Goal: Use online tool/utility: Use online tool/utility

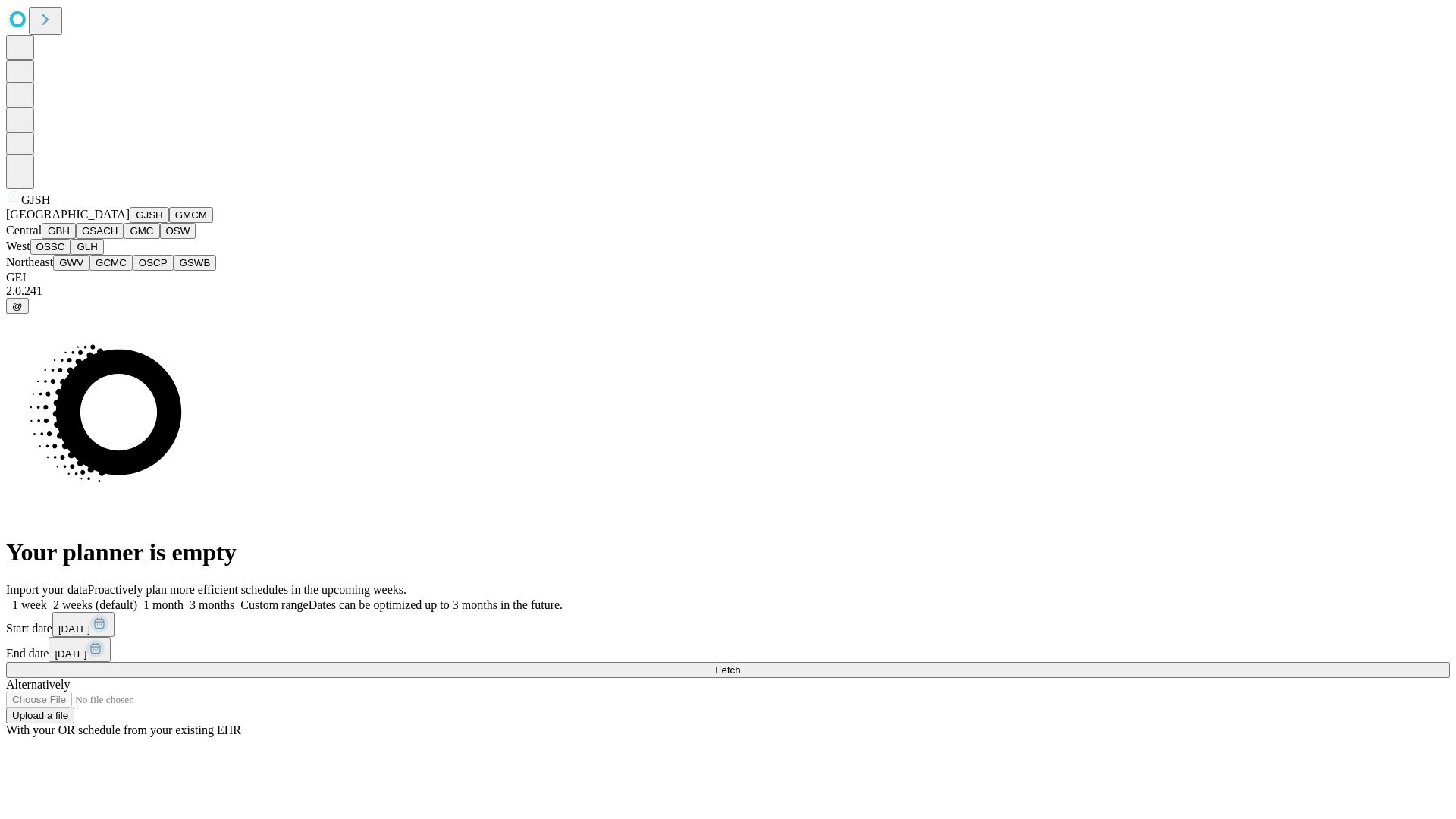
click at [129, 223] on button "GJSH" at bounding box center [149, 215] width 40 height 16
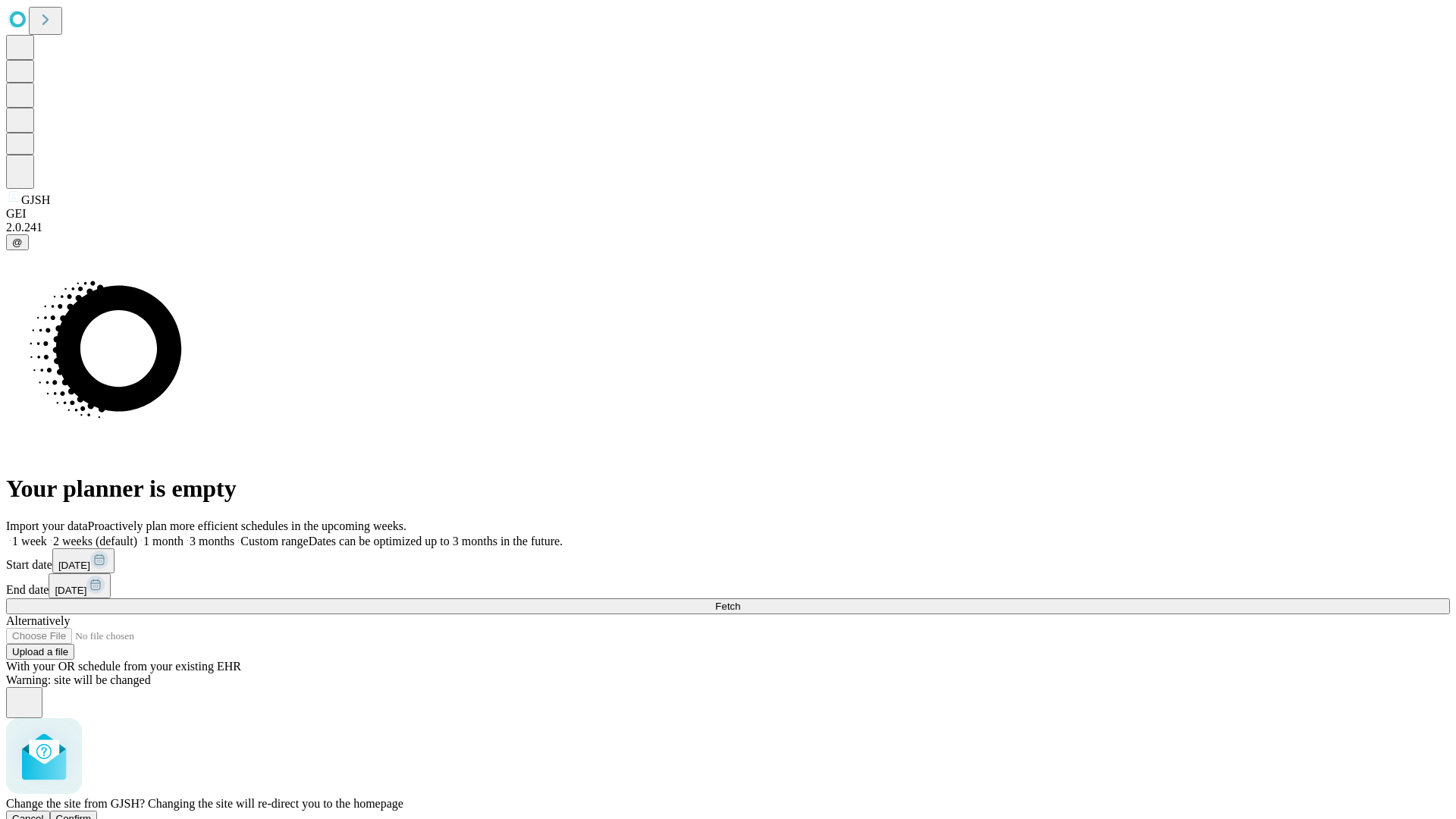
click at [92, 813] on span "Confirm" at bounding box center [74, 818] width 35 height 11
click at [183, 535] on label "1 month" at bounding box center [160, 541] width 47 height 13
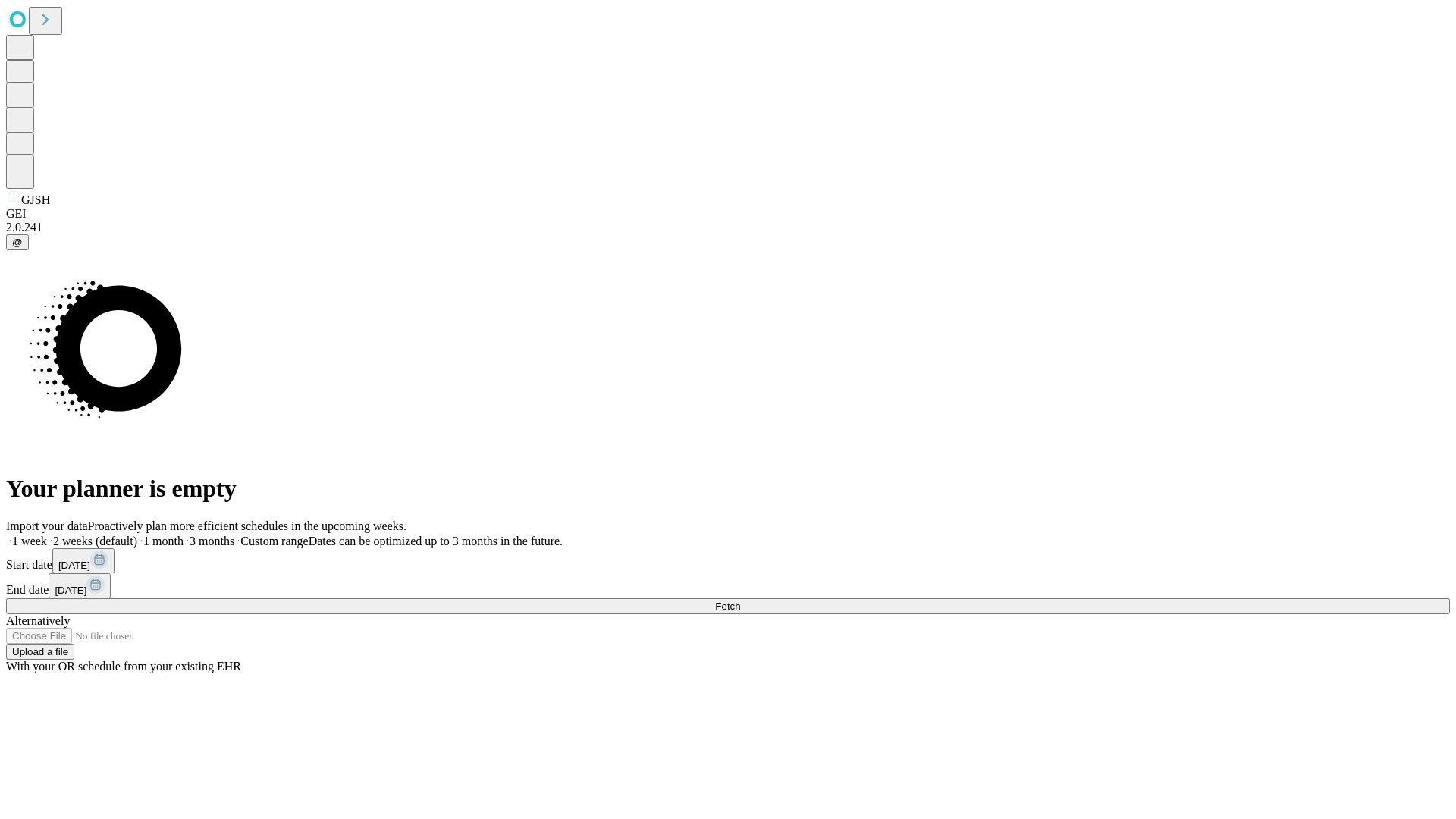
click at [740, 601] on span "Fetch" at bounding box center [728, 606] width 25 height 11
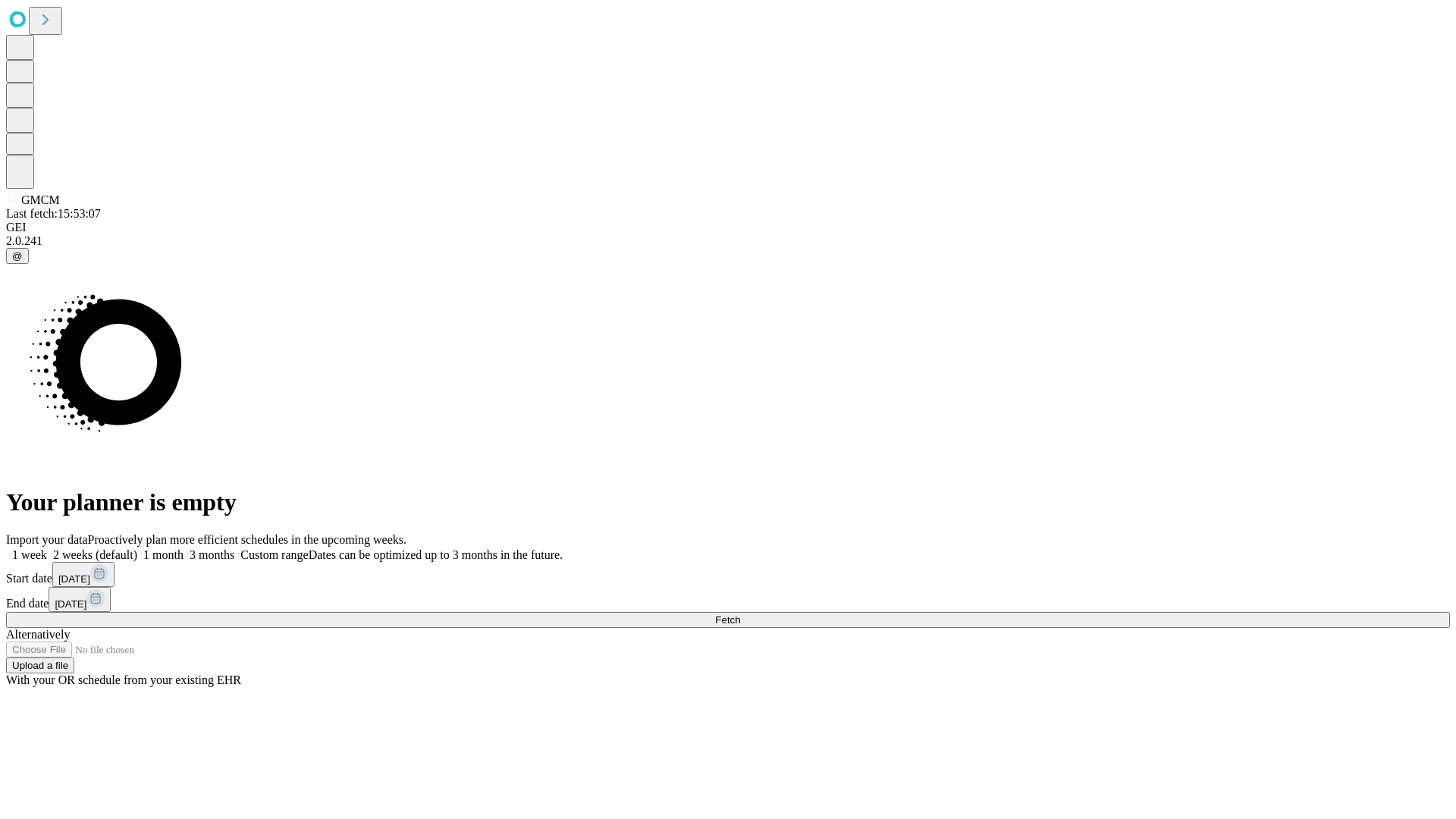
click at [183, 549] on label "1 month" at bounding box center [160, 555] width 47 height 13
click at [740, 615] on span "Fetch" at bounding box center [728, 620] width 25 height 11
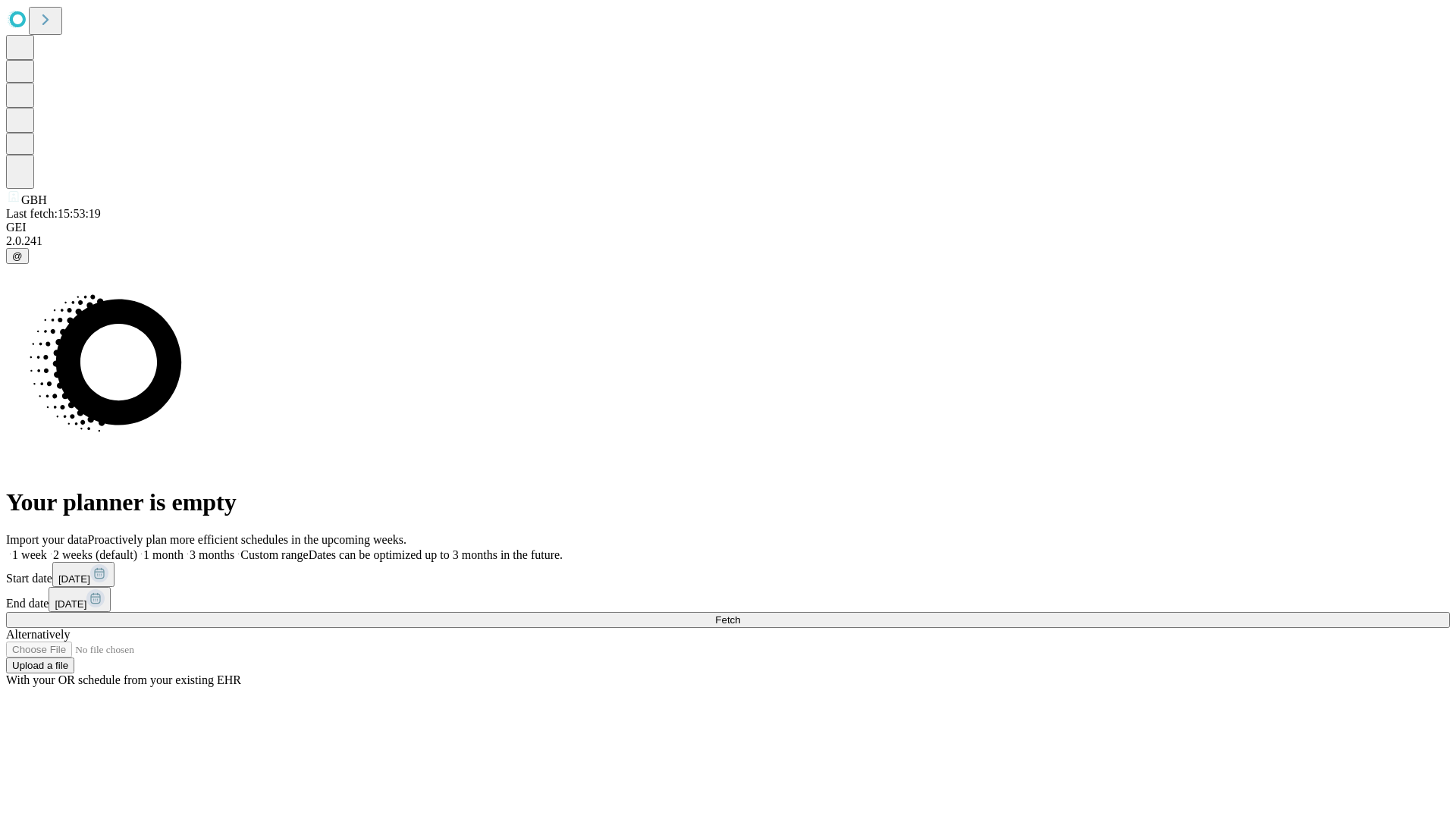
click at [740, 615] on span "Fetch" at bounding box center [728, 620] width 25 height 11
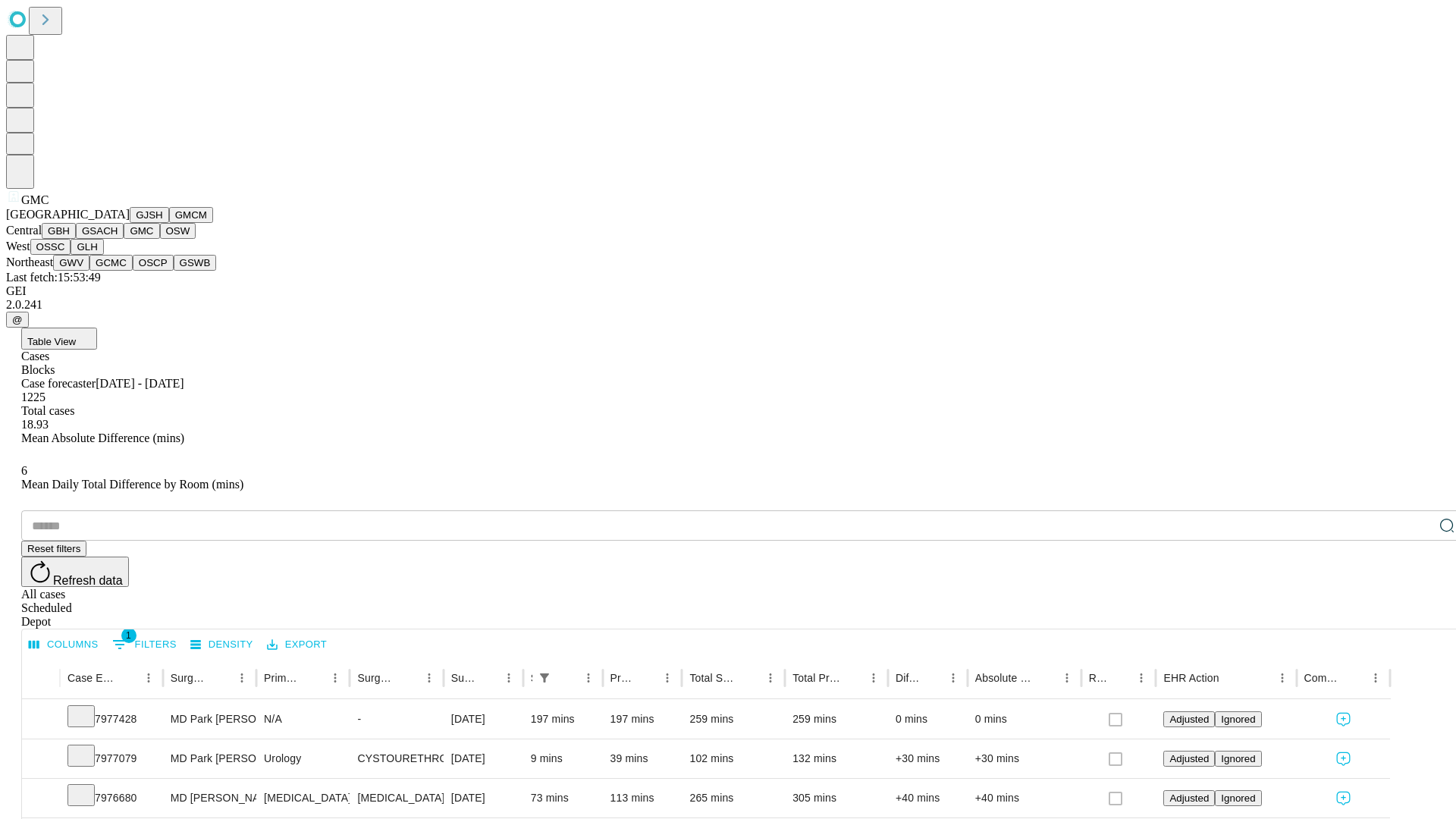
click at [160, 239] on button "OSW" at bounding box center [178, 231] width 36 height 16
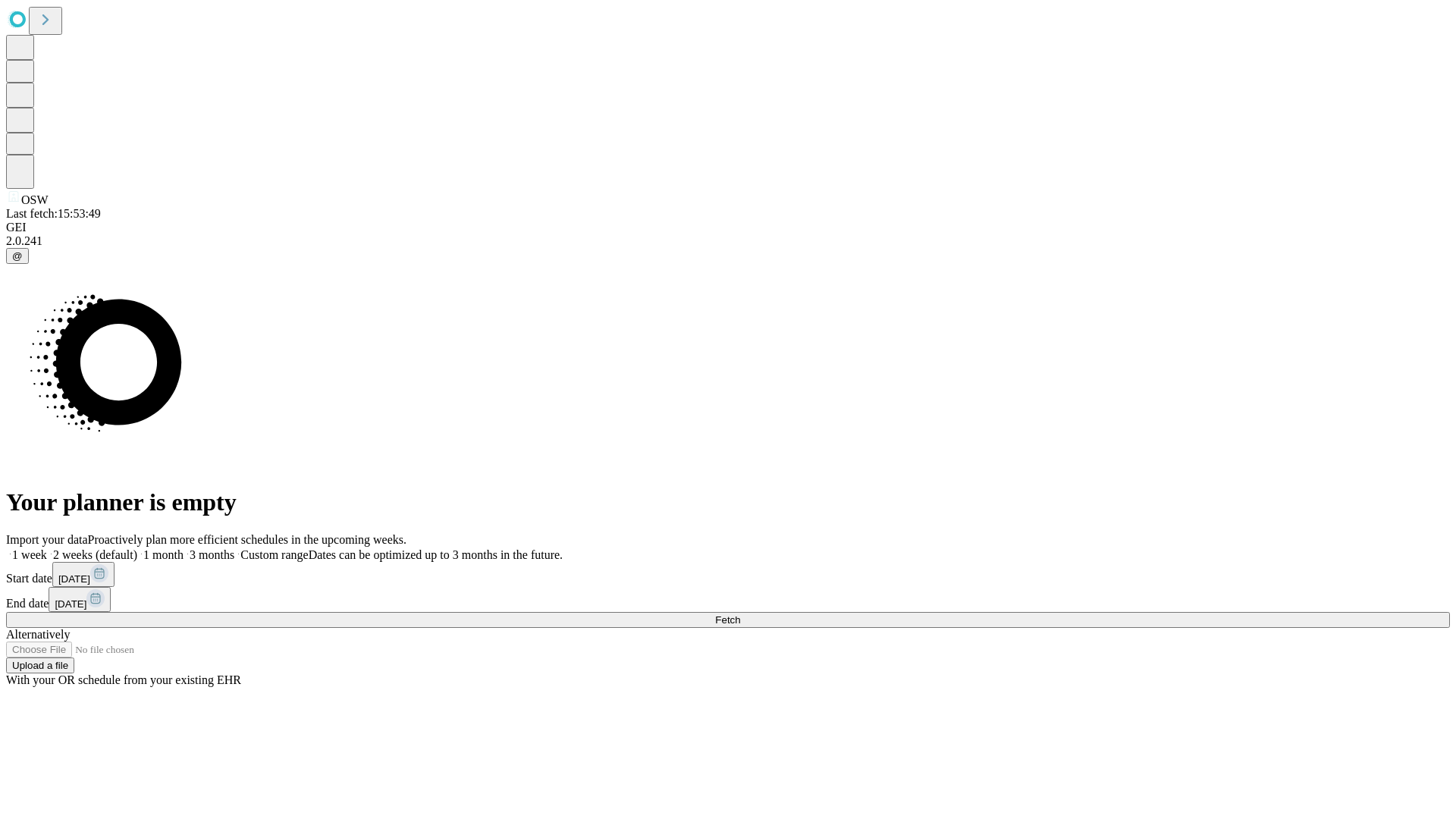
click at [183, 549] on label "1 month" at bounding box center [160, 555] width 47 height 13
click at [740, 615] on span "Fetch" at bounding box center [728, 620] width 25 height 11
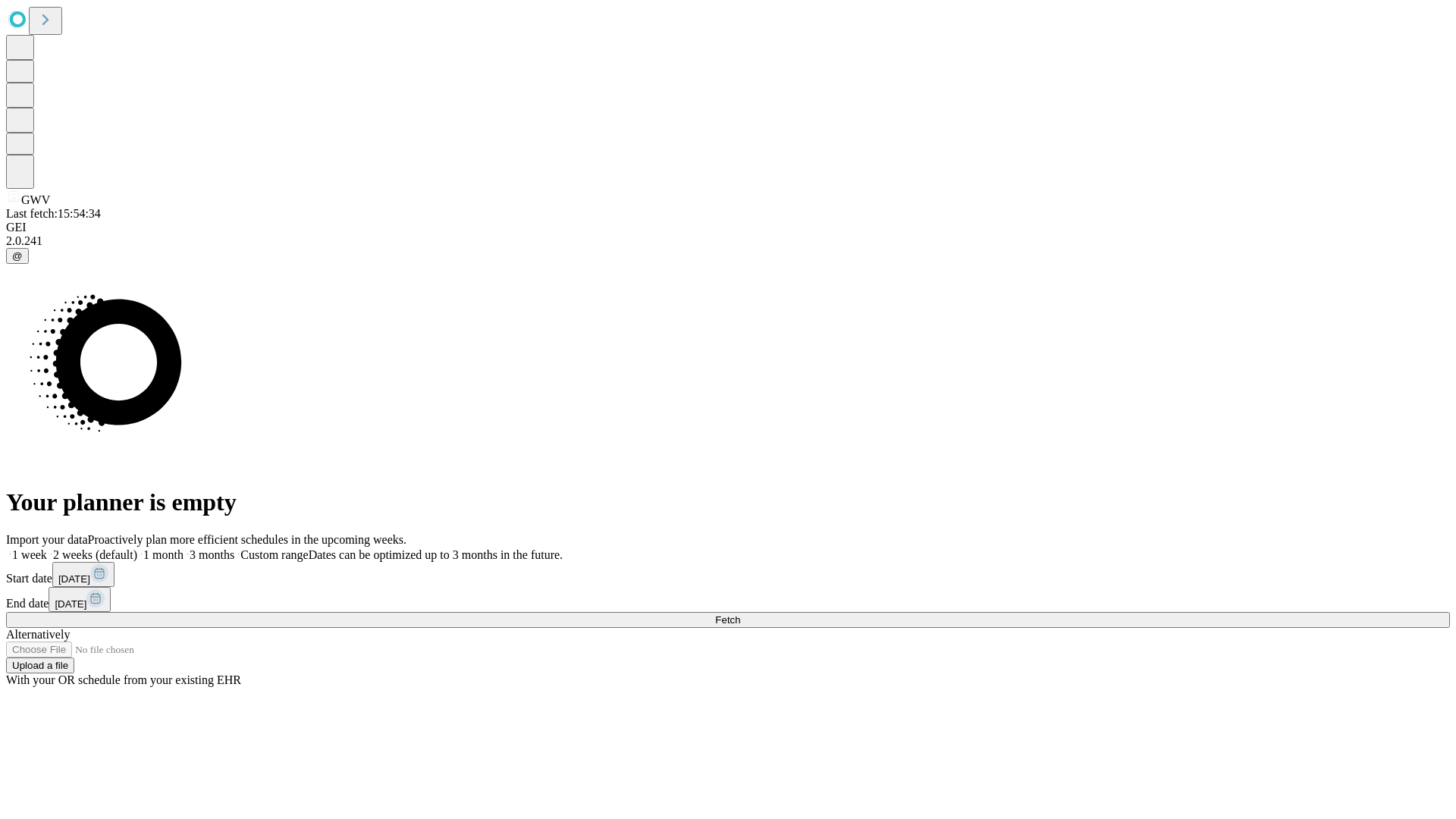
click at [183, 549] on label "1 month" at bounding box center [160, 555] width 47 height 13
click at [740, 615] on span "Fetch" at bounding box center [728, 620] width 25 height 11
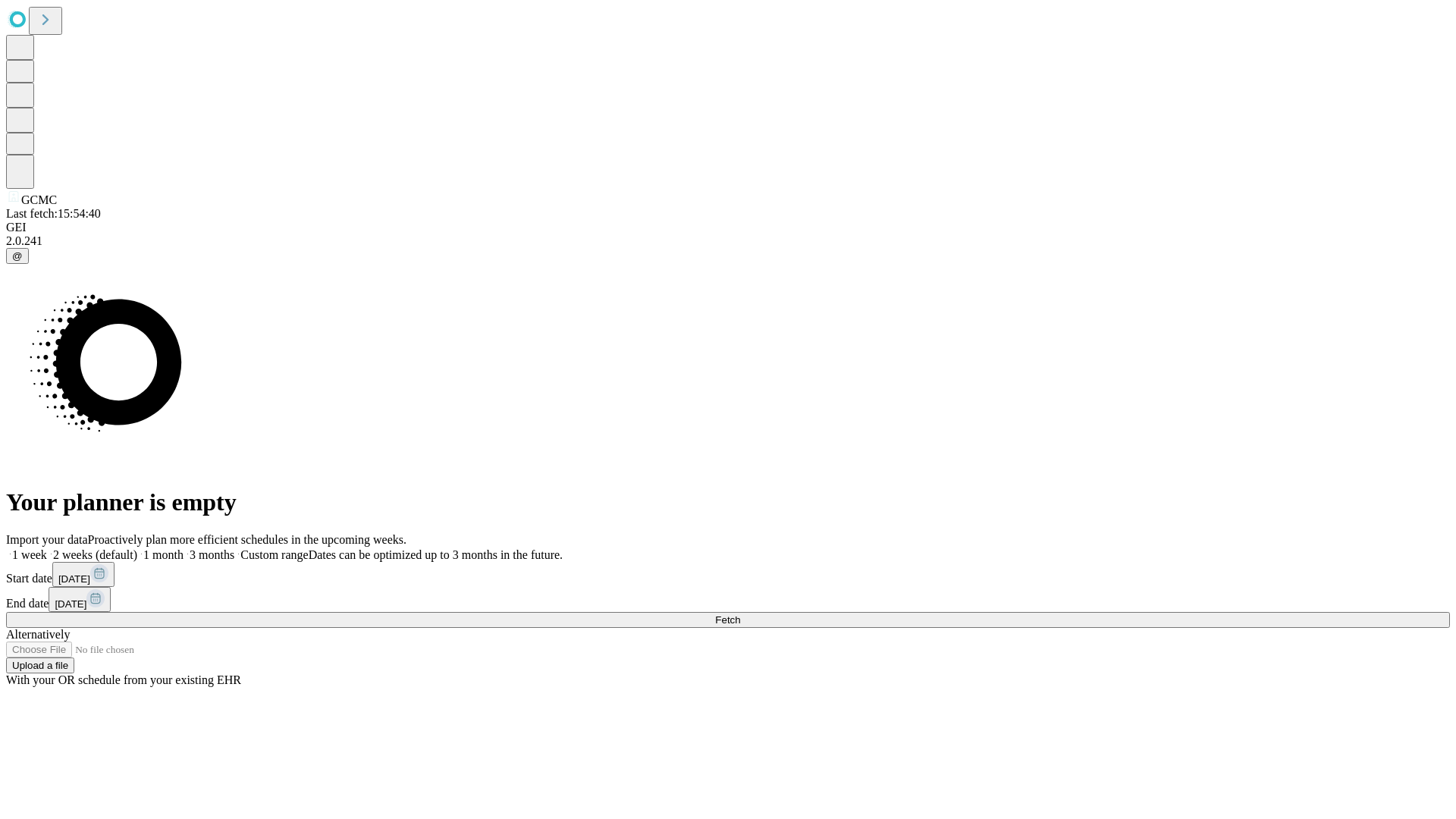
click at [740, 615] on span "Fetch" at bounding box center [728, 620] width 25 height 11
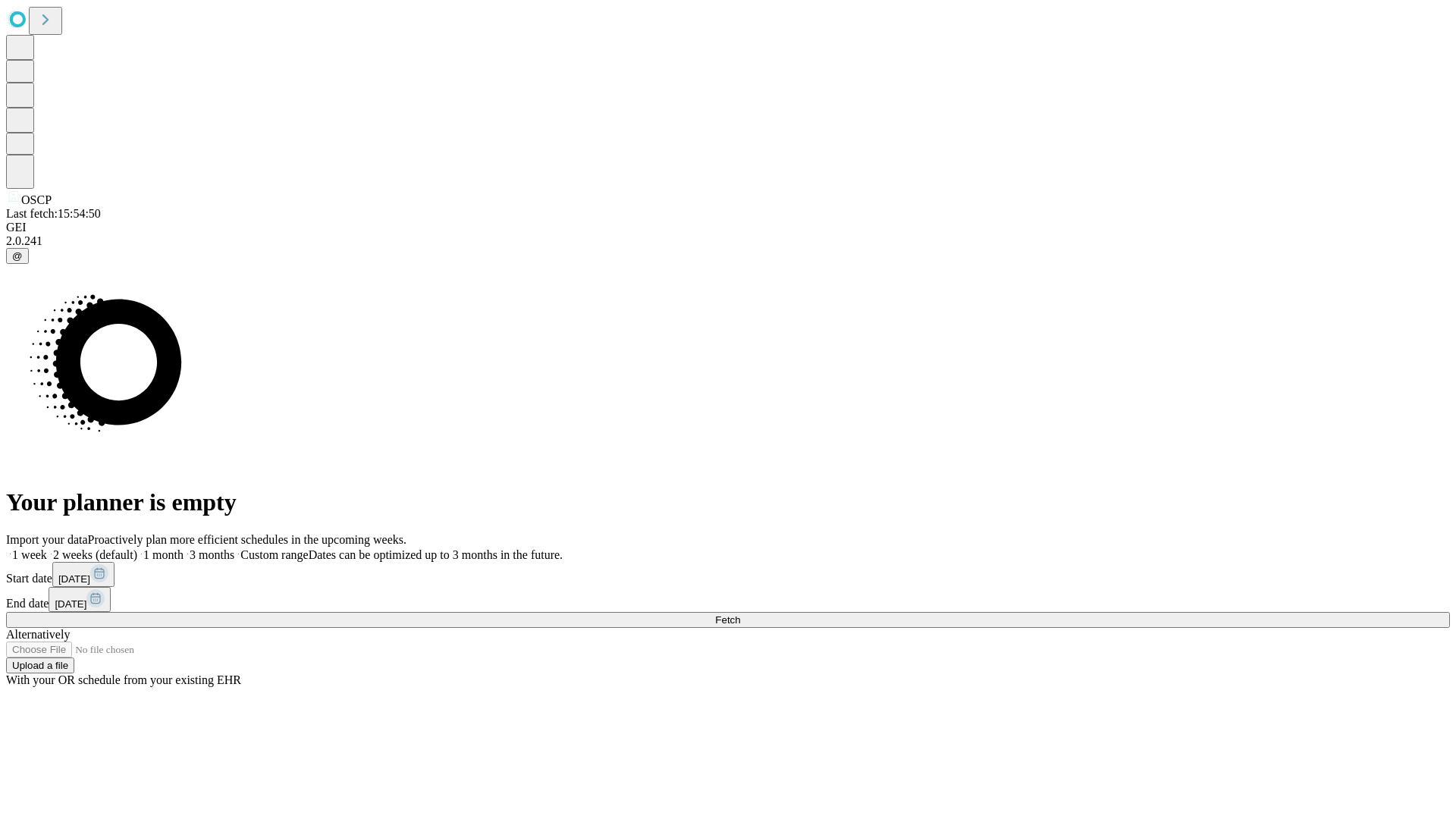
click at [183, 549] on label "1 month" at bounding box center [160, 555] width 47 height 13
click at [740, 615] on span "Fetch" at bounding box center [728, 620] width 25 height 11
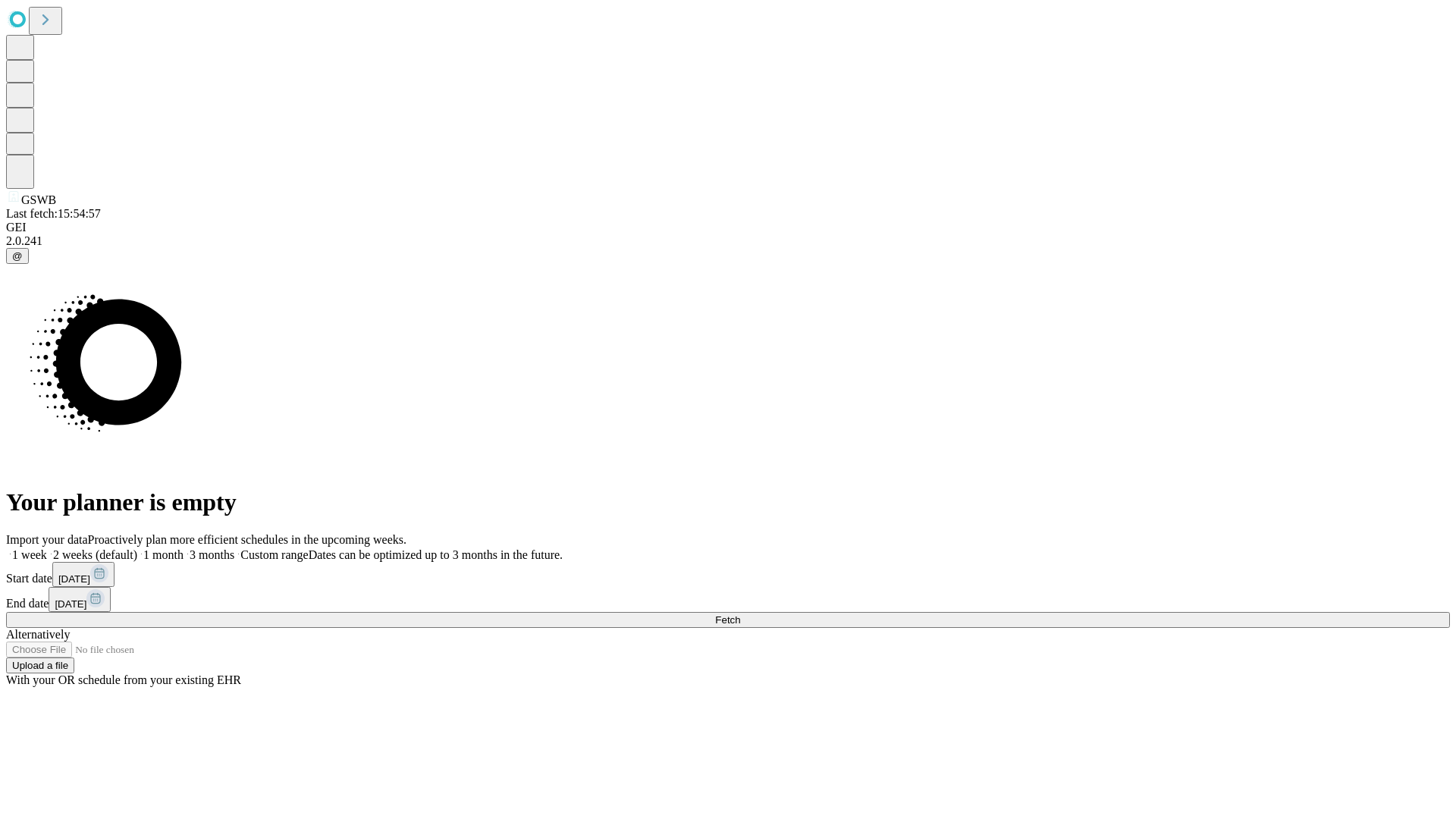
click at [740, 615] on span "Fetch" at bounding box center [728, 620] width 25 height 11
